Goal: Navigation & Orientation: Find specific page/section

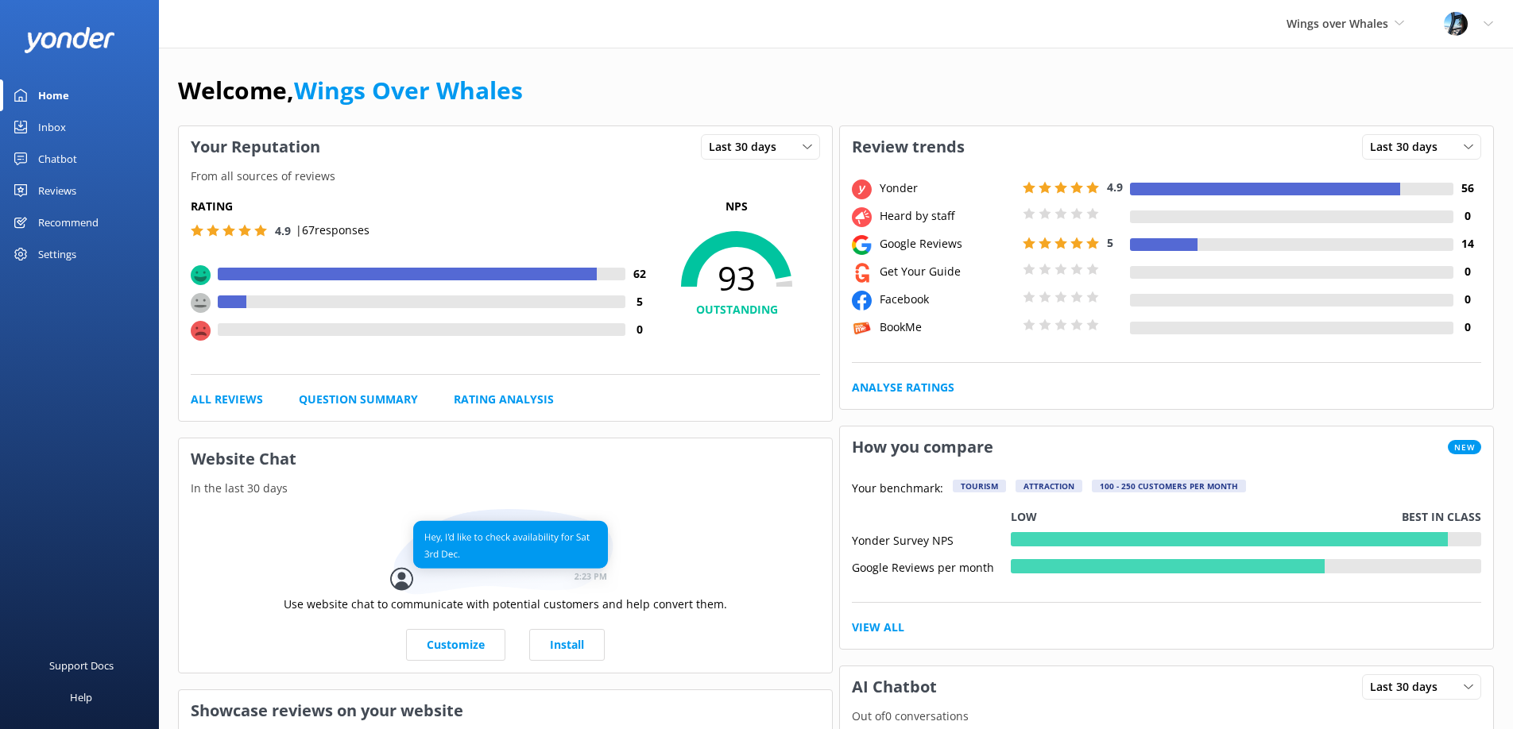
click at [70, 187] on div "Reviews" at bounding box center [57, 191] width 38 height 32
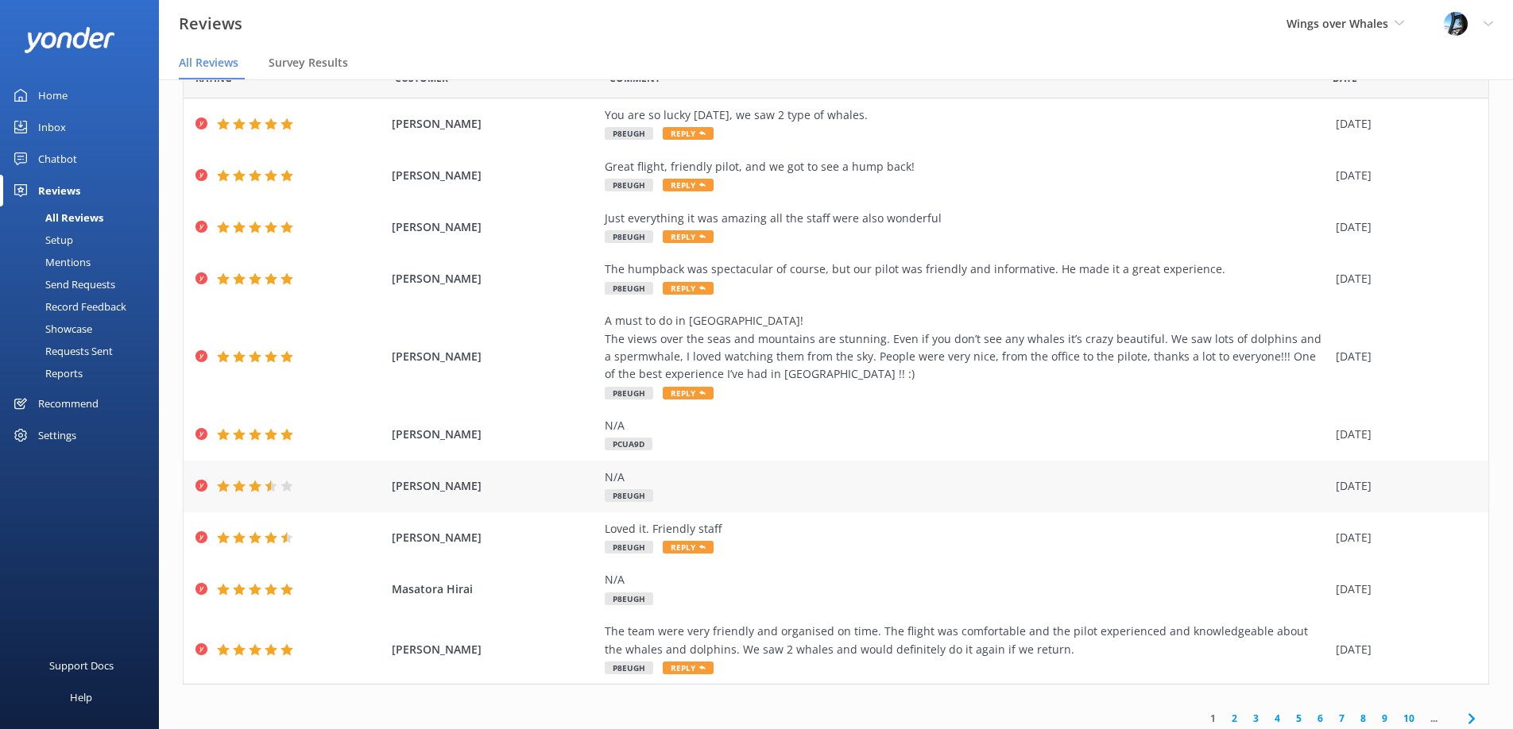
scroll to position [85, 0]
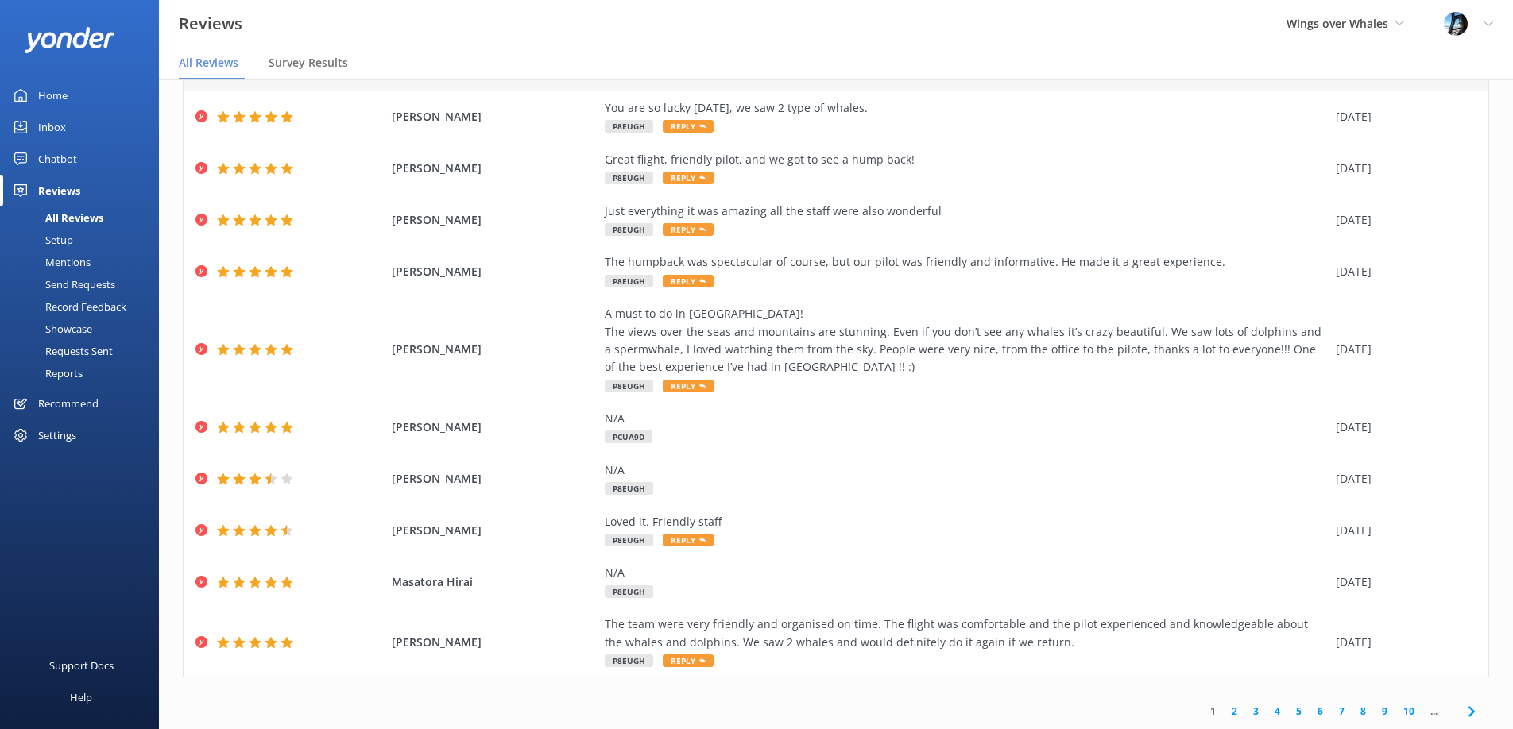
click at [1234, 710] on link "2" at bounding box center [1233, 711] width 21 height 15
